Goal: Information Seeking & Learning: Learn about a topic

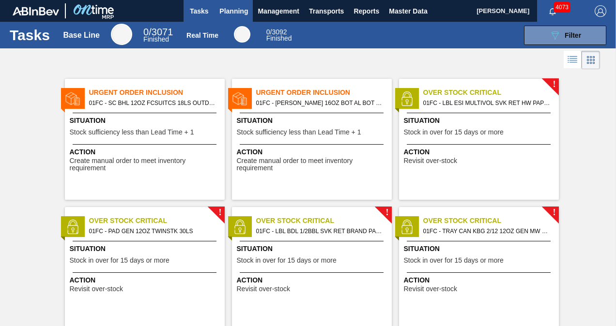
click at [230, 16] on span "Planning" at bounding box center [233, 11] width 29 height 12
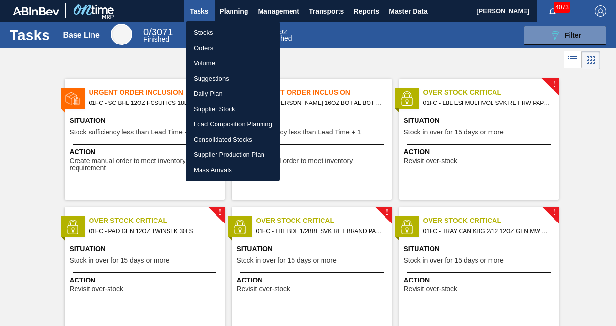
click at [211, 80] on li "Suggestions" at bounding box center [233, 78] width 94 height 15
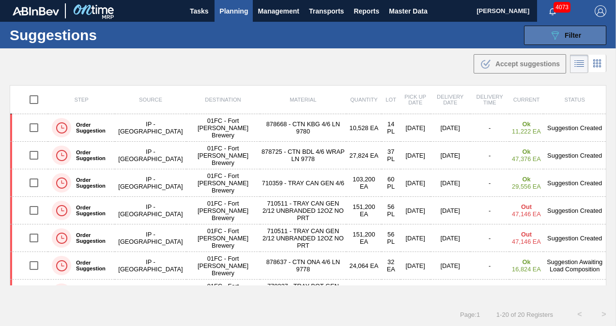
click at [537, 39] on button "089F7B8B-B2A5-4AFE-B5C0-19BA573D28AC Filter" at bounding box center [565, 35] width 82 height 19
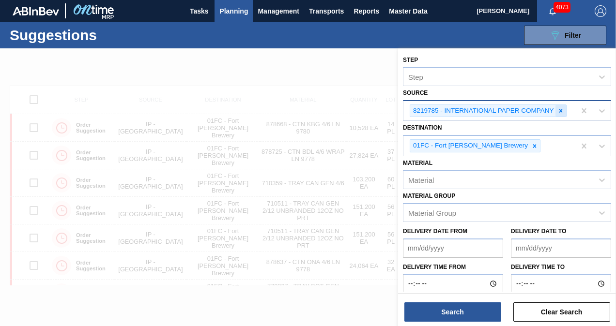
click at [557, 112] on icon at bounding box center [560, 111] width 7 height 7
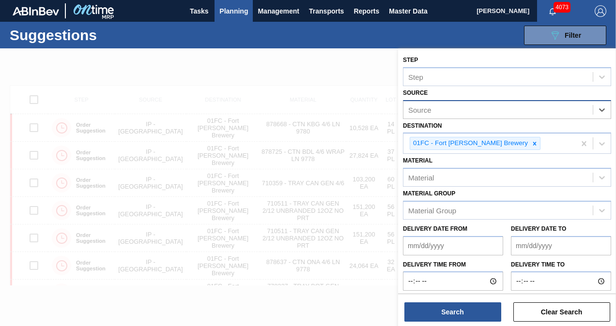
type input "g"
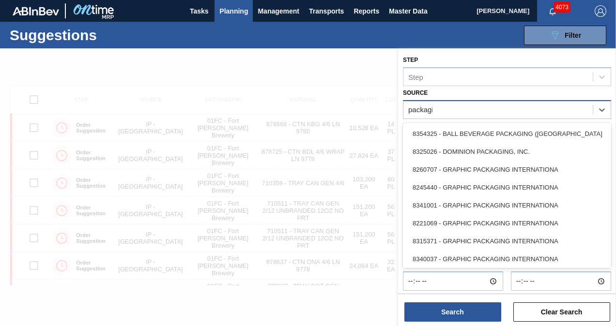
type input "packaging"
click at [458, 105] on div "packaging" at bounding box center [497, 110] width 189 height 14
type input "p"
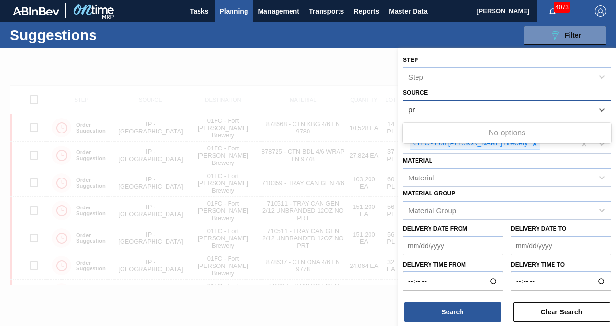
type input "p"
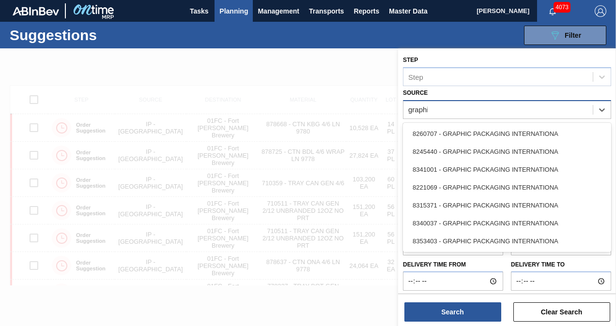
type input "graphic"
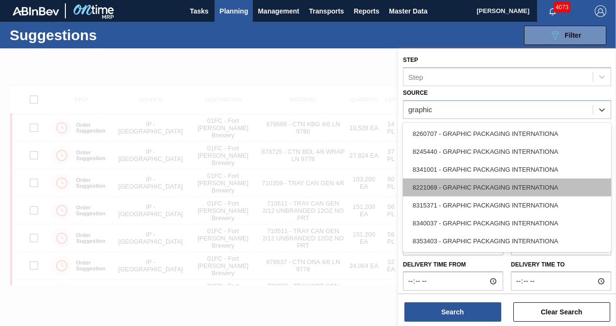
click at [466, 185] on div "8221069 - GRAPHIC PACKAGING INTERNATIONA" at bounding box center [507, 188] width 208 height 18
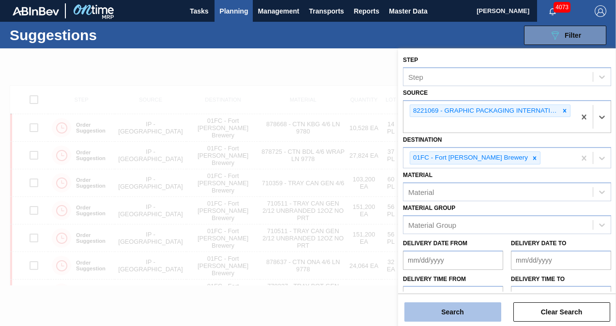
click at [470, 308] on button "Search" at bounding box center [452, 312] width 97 height 19
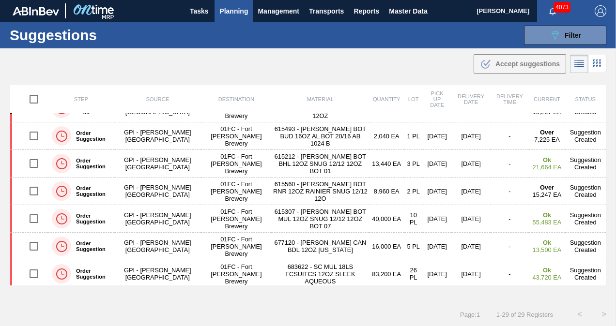
scroll to position [81, 0]
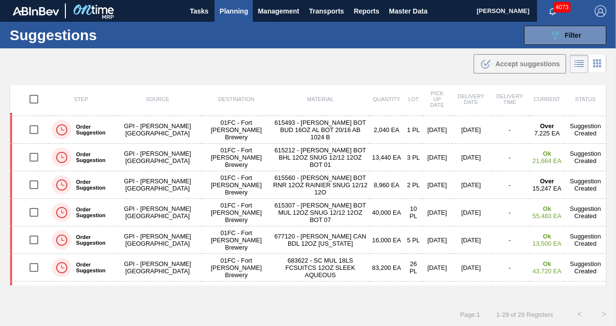
click at [605, 129] on div "Step Source Destination Material Quantity Lot Pick up Date Delivery Date Delive…" at bounding box center [308, 193] width 616 height 217
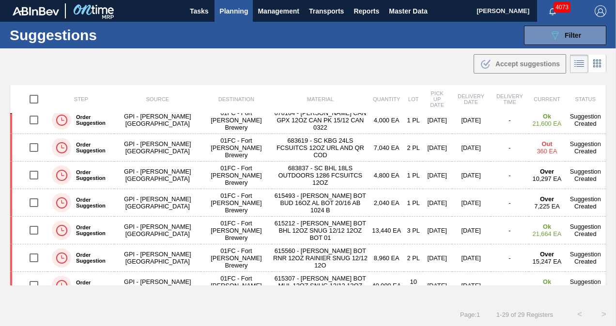
scroll to position [0, 0]
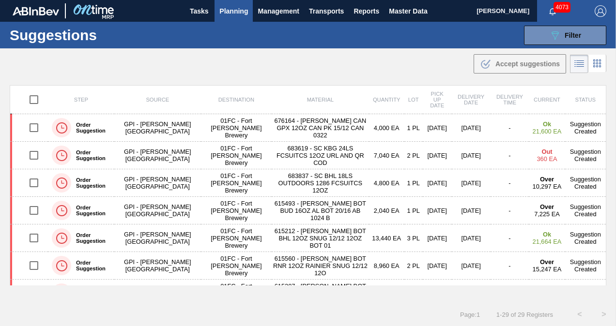
click at [603, 110] on th "Status" at bounding box center [585, 100] width 41 height 29
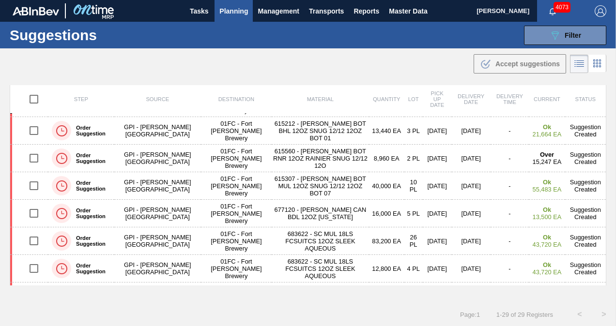
scroll to position [114, 0]
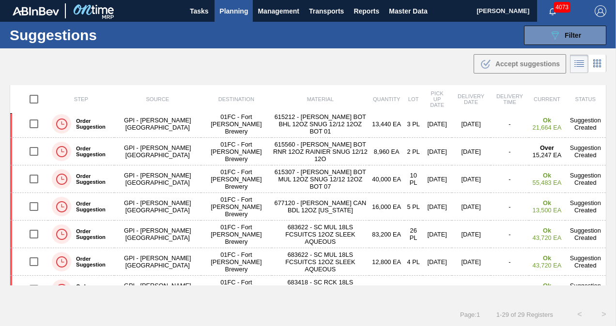
click at [607, 183] on div "Step Source Destination Material Quantity Lot Pick up Date Delivery Date Delive…" at bounding box center [308, 193] width 616 height 217
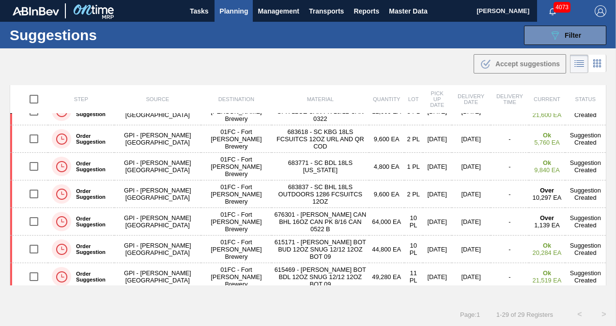
scroll to position [459, 0]
